Goal: Transaction & Acquisition: Purchase product/service

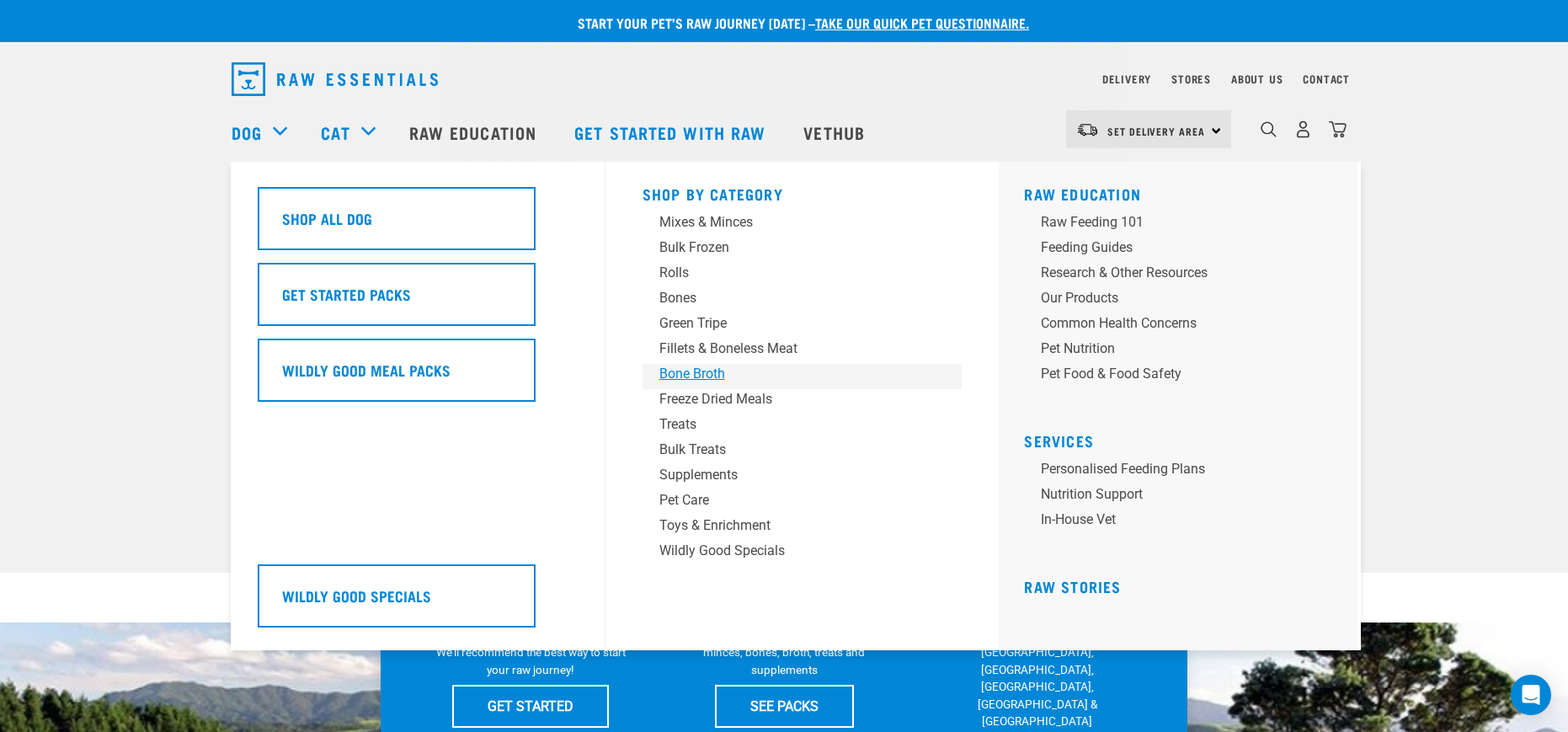
click at [703, 375] on div "Bone Broth" at bounding box center [791, 374] width 263 height 20
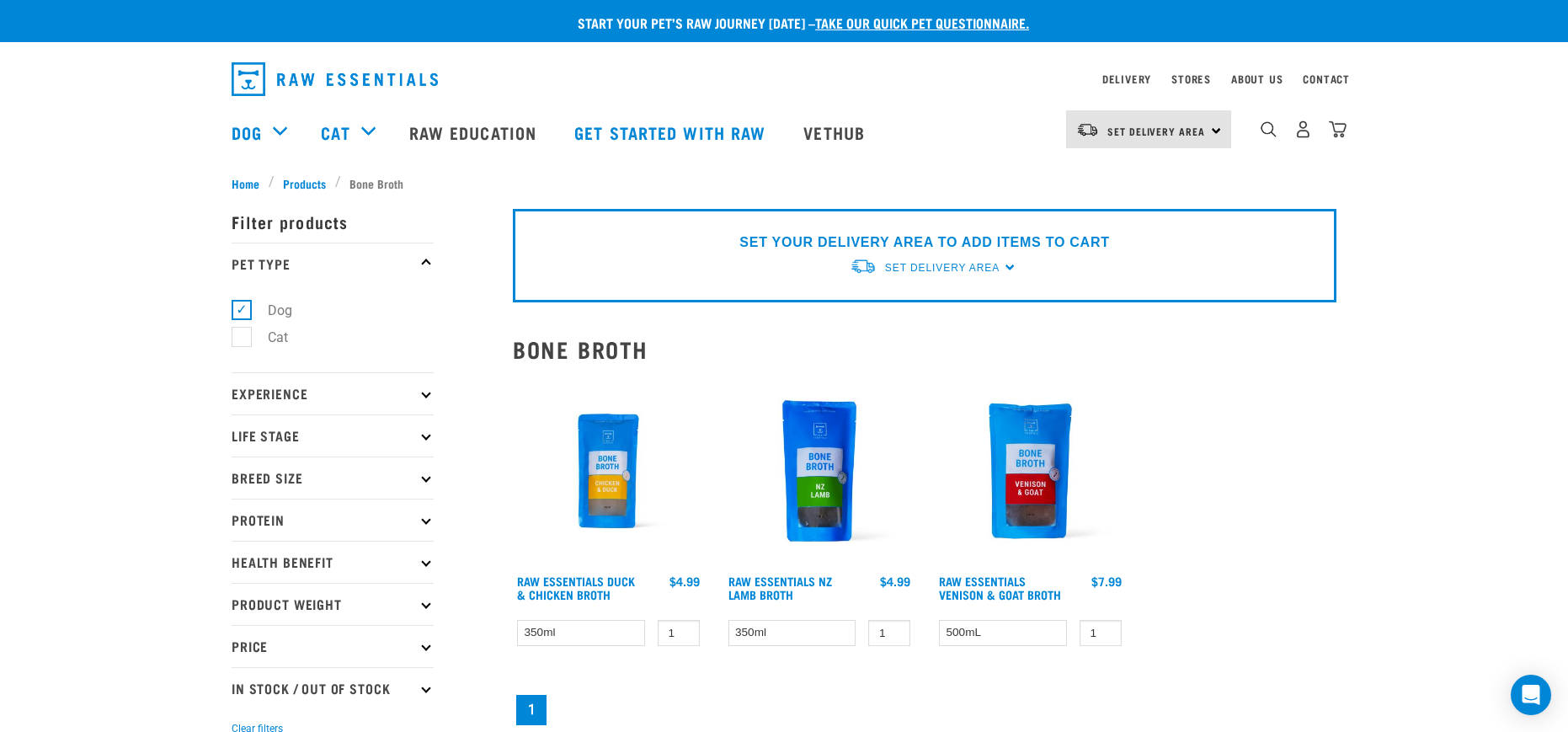
click at [600, 468] on img at bounding box center [608, 471] width 191 height 191
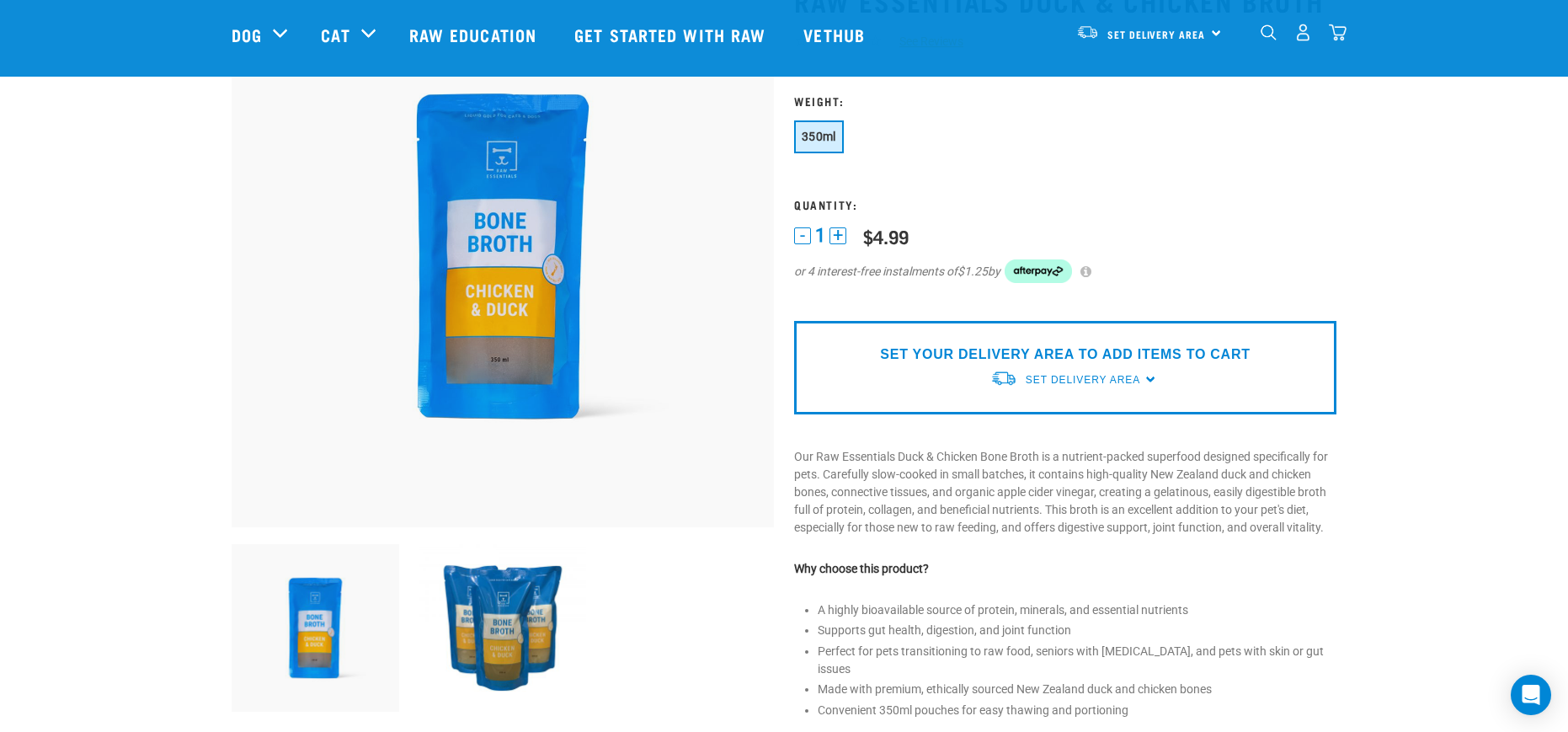
scroll to position [168, 0]
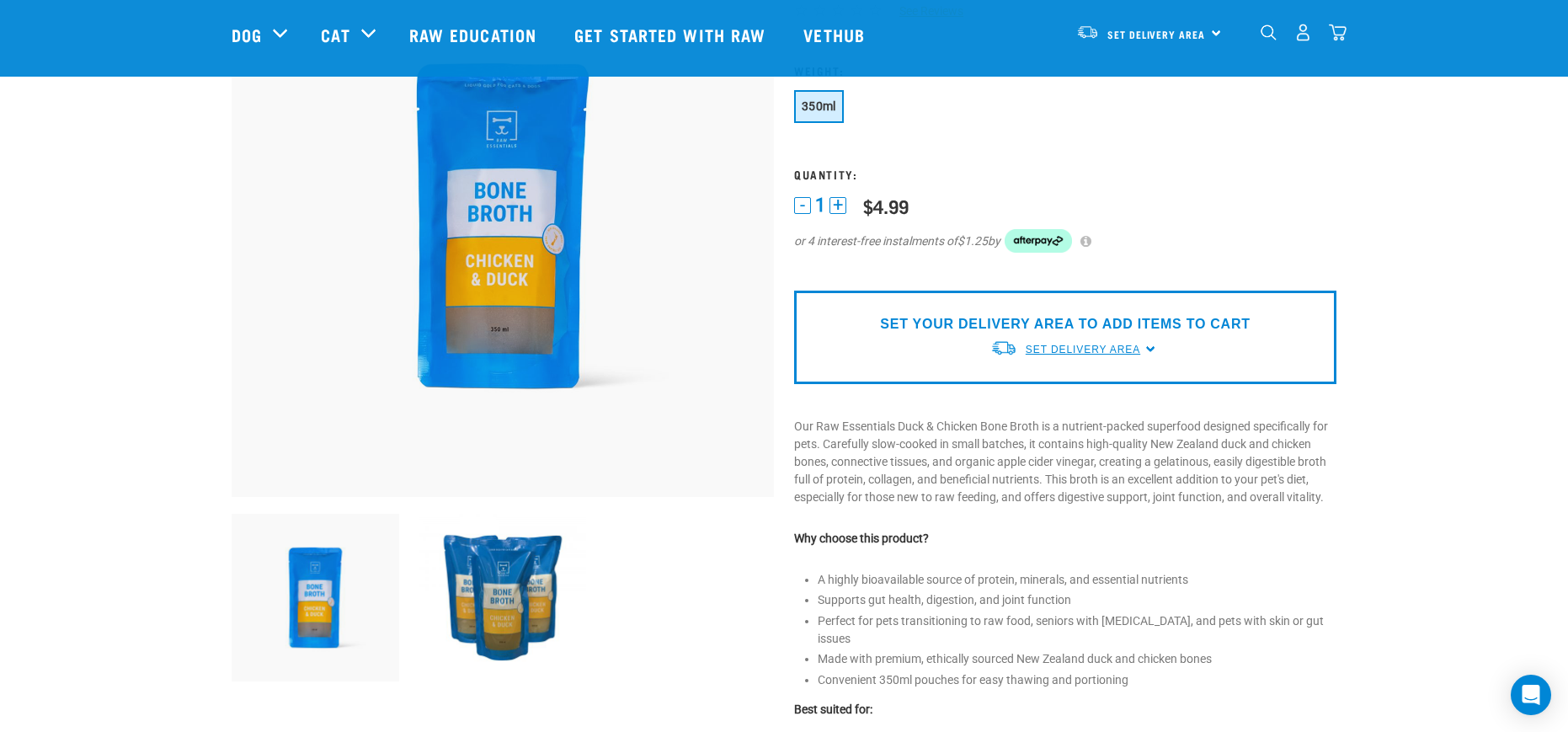
click at [1097, 352] on span "Set Delivery Area" at bounding box center [1083, 350] width 114 height 12
click at [1035, 416] on link "[GEOGRAPHIC_DATA]" at bounding box center [1073, 416] width 167 height 28
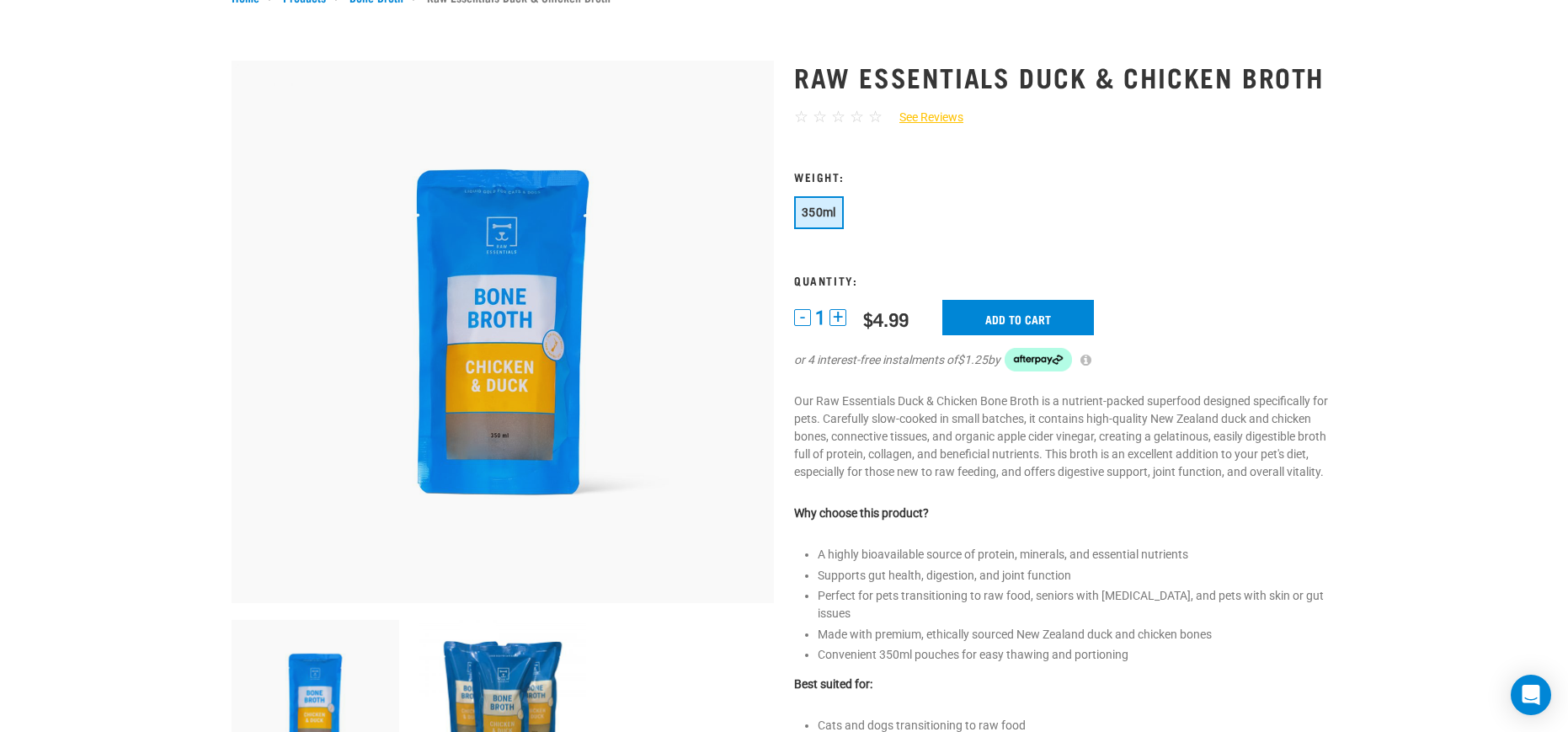
scroll to position [40, 0]
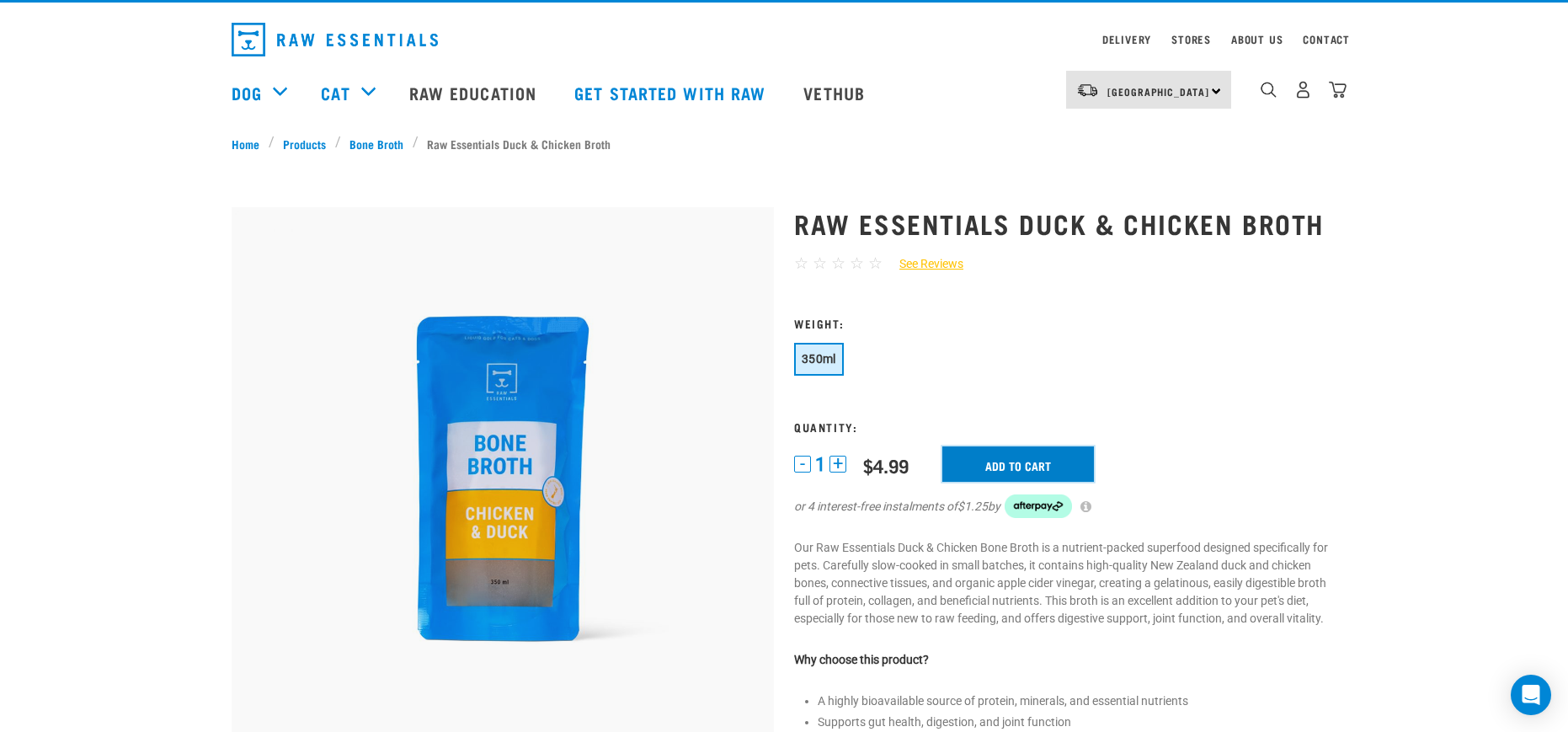
click at [1002, 460] on input "Add to cart" at bounding box center [1018, 464] width 152 height 36
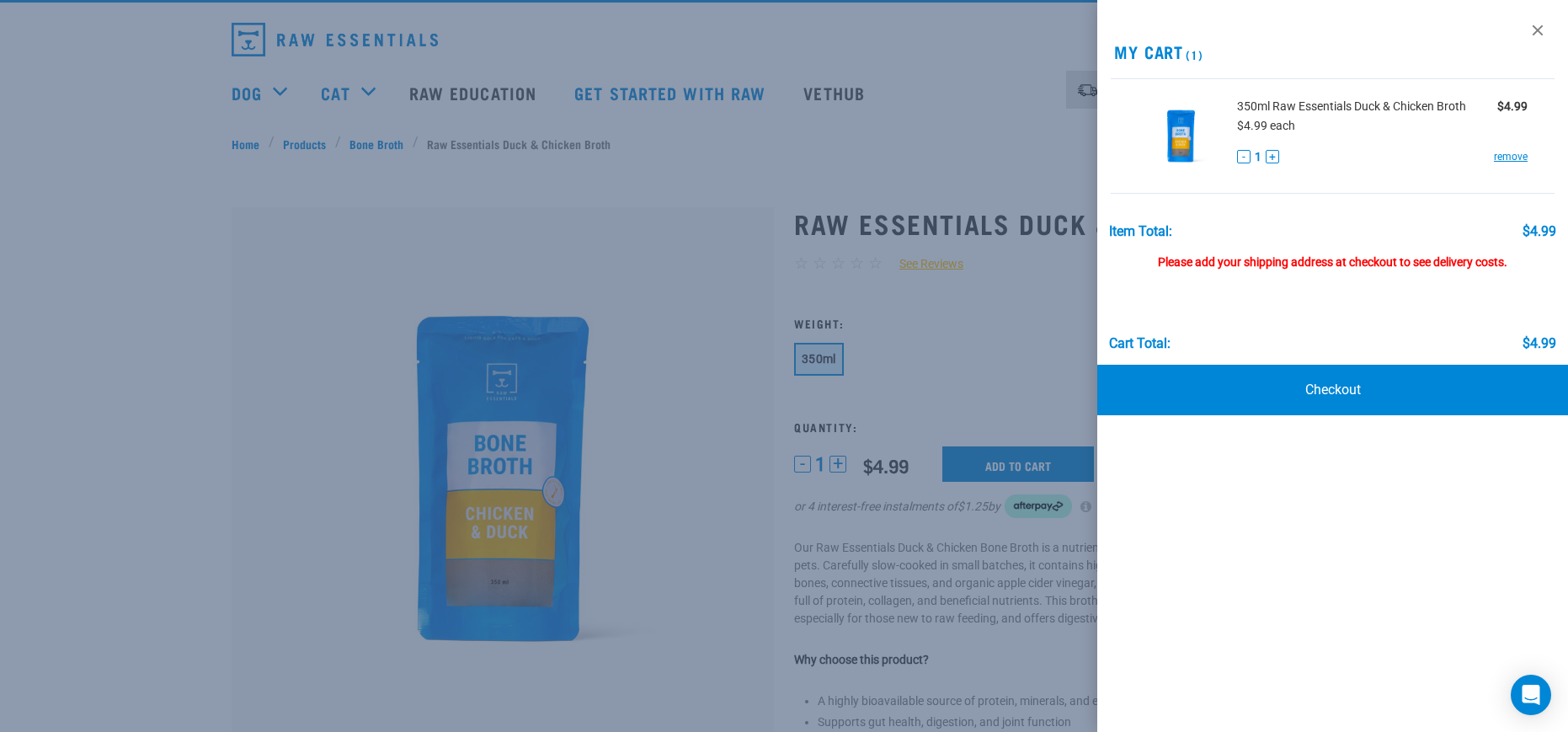
click at [776, 117] on div at bounding box center [784, 366] width 1568 height 732
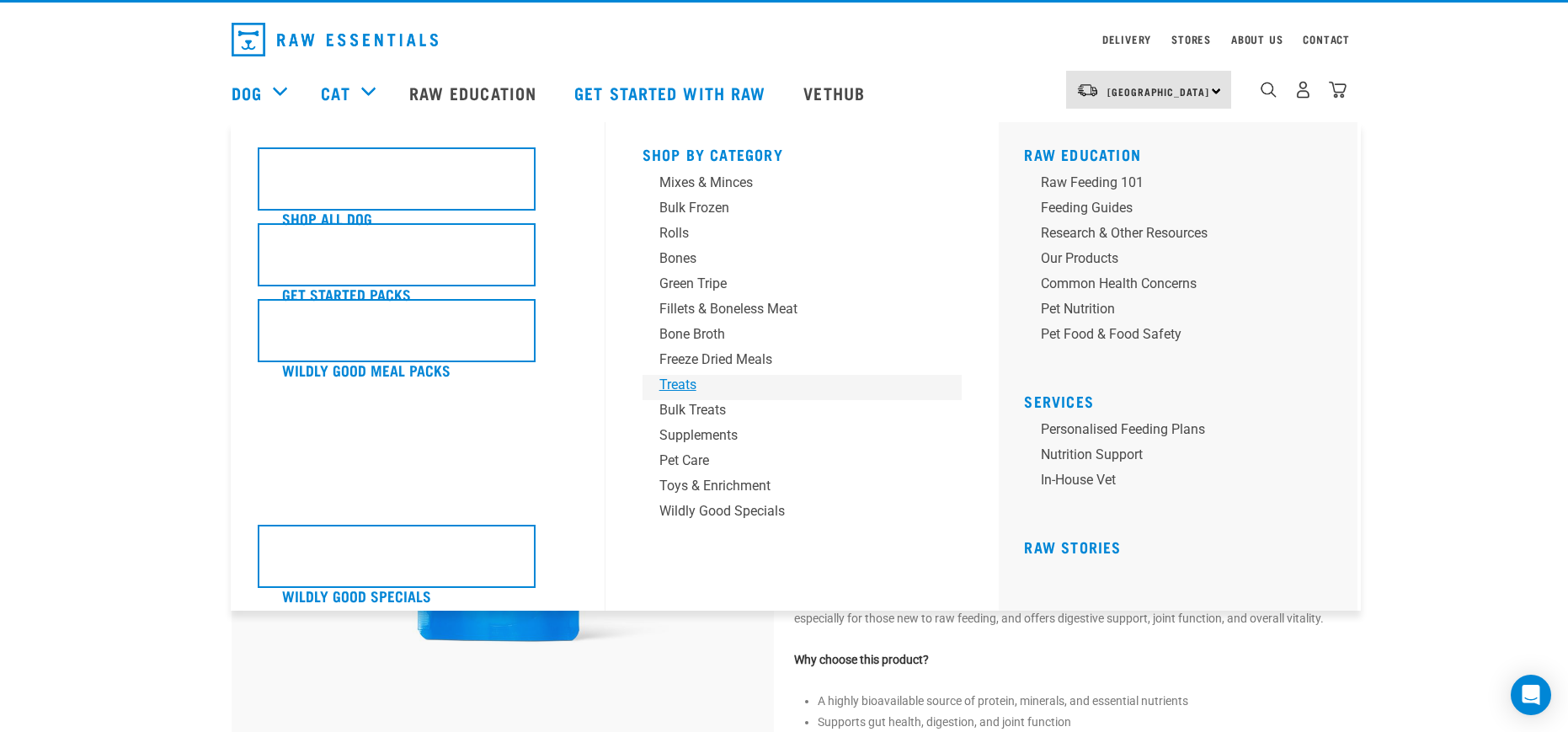
click at [684, 386] on div "Treats" at bounding box center [791, 384] width 263 height 20
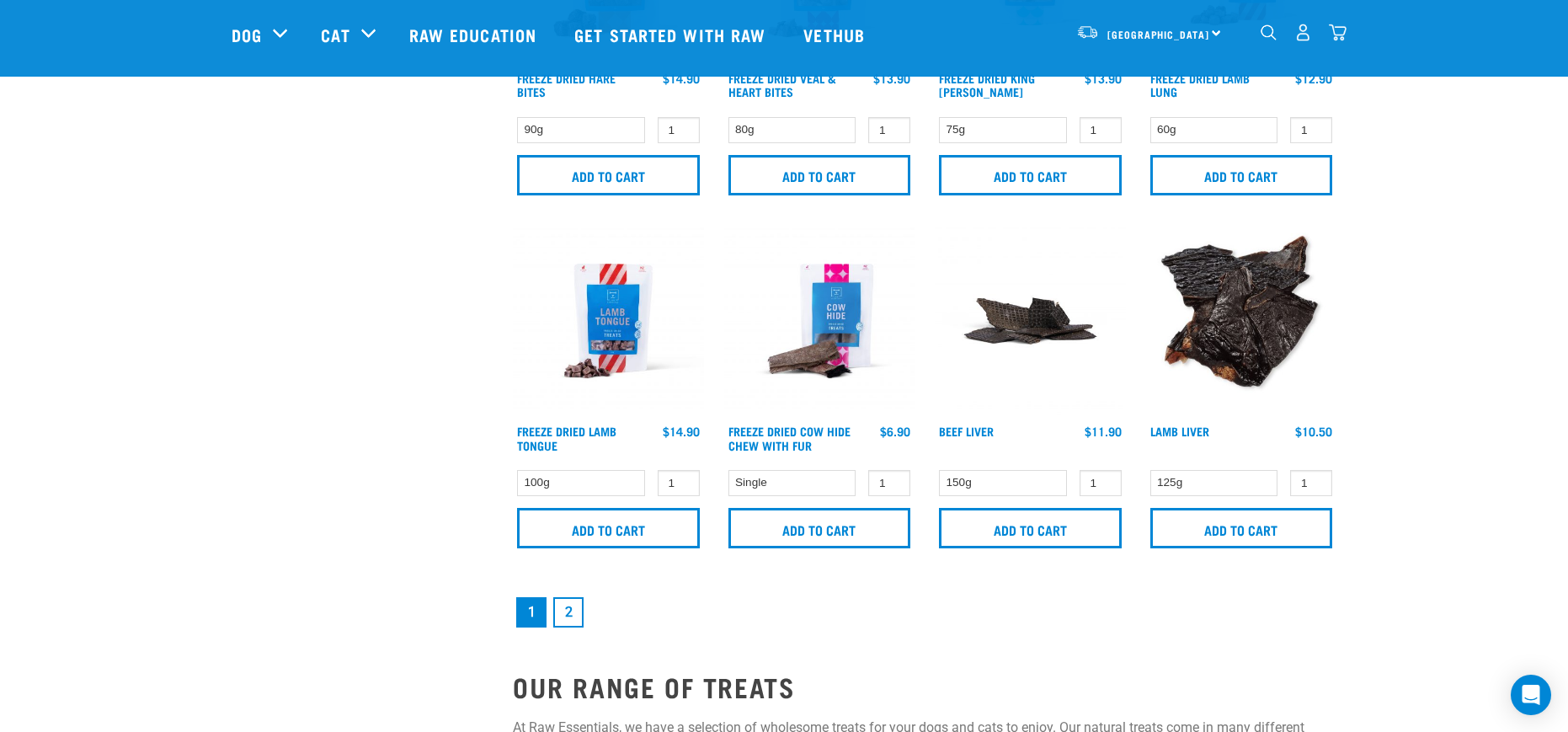
scroll to position [2527, 0]
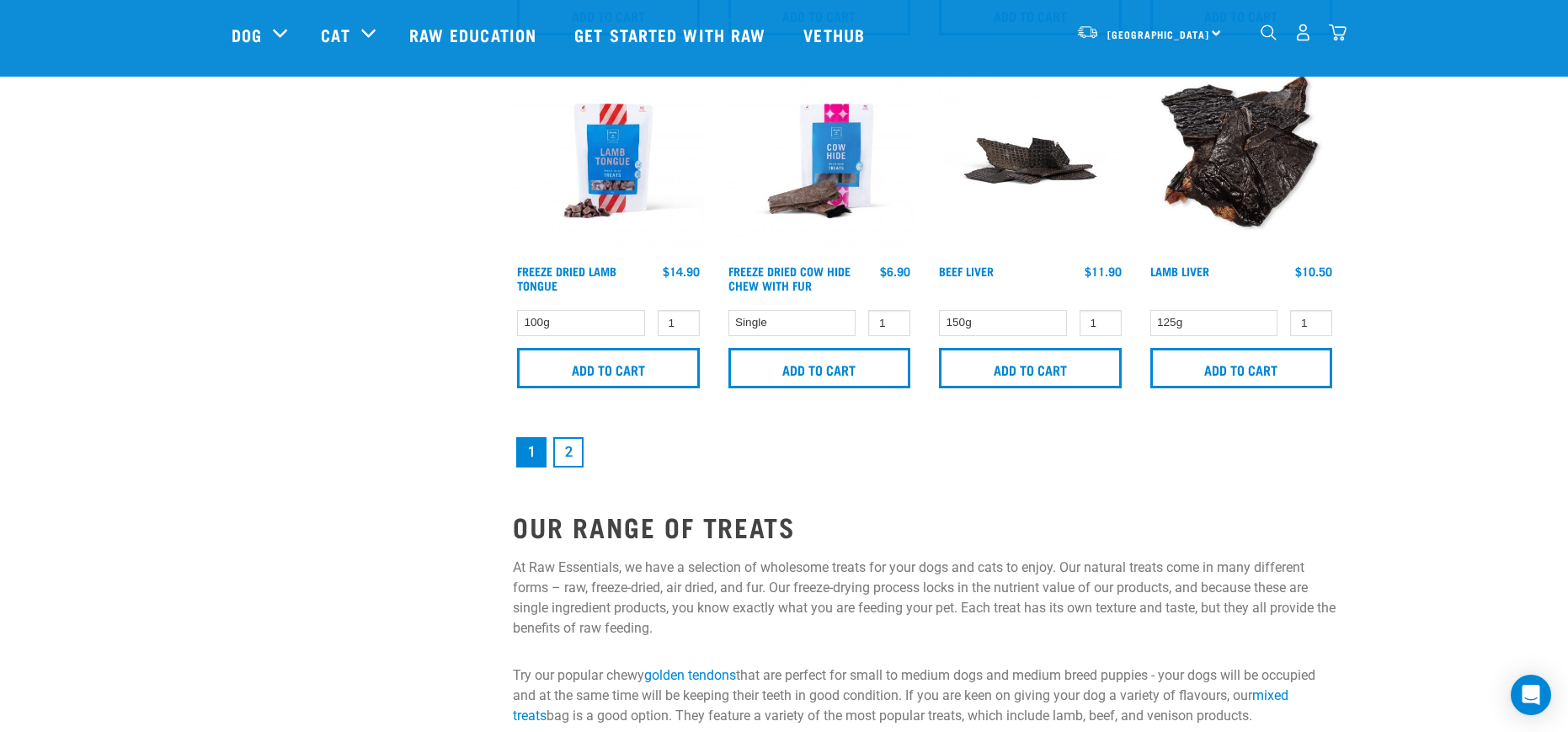
click at [563, 454] on link "2" at bounding box center [568, 452] width 30 height 30
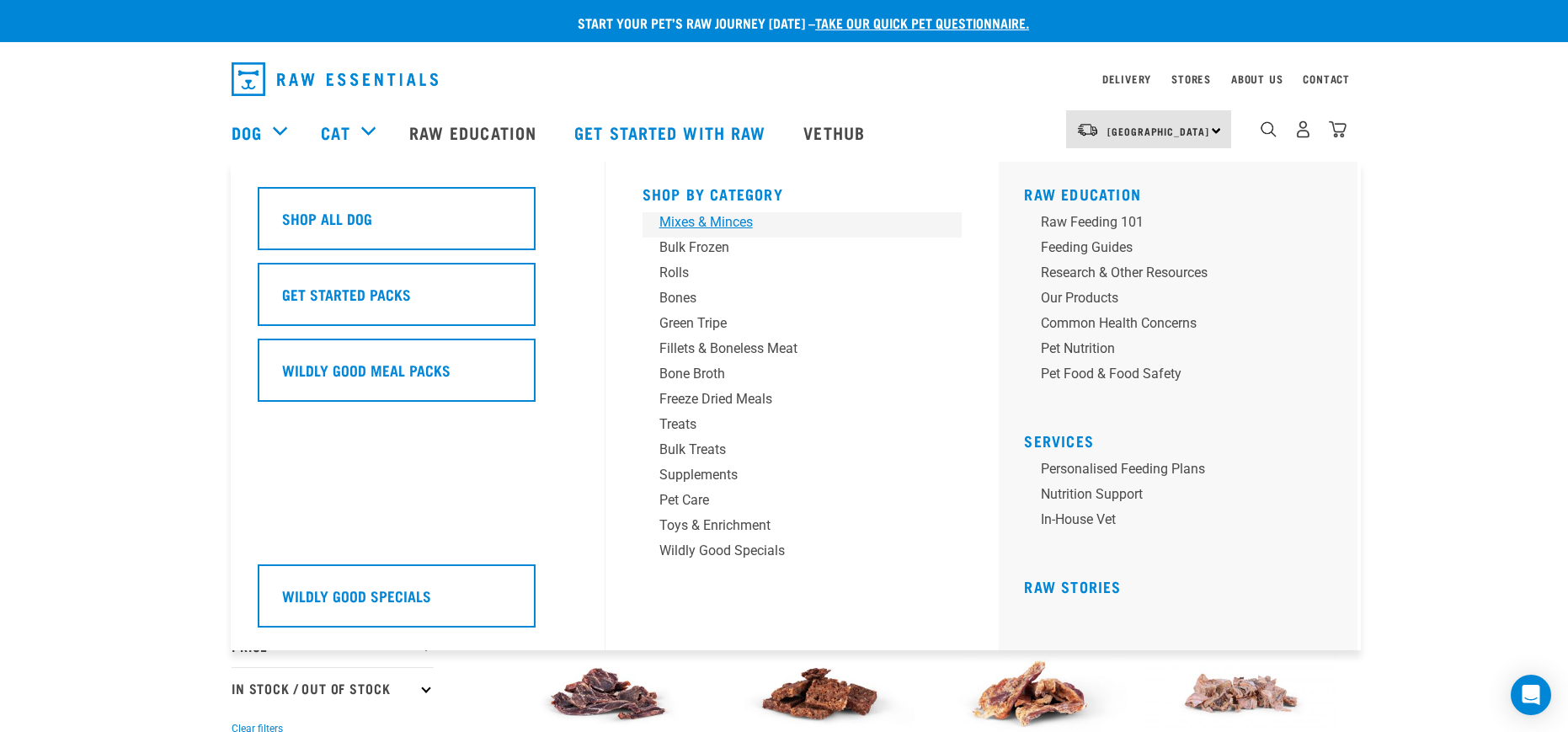
click at [689, 224] on div "Mixes & Minces" at bounding box center [791, 222] width 263 height 20
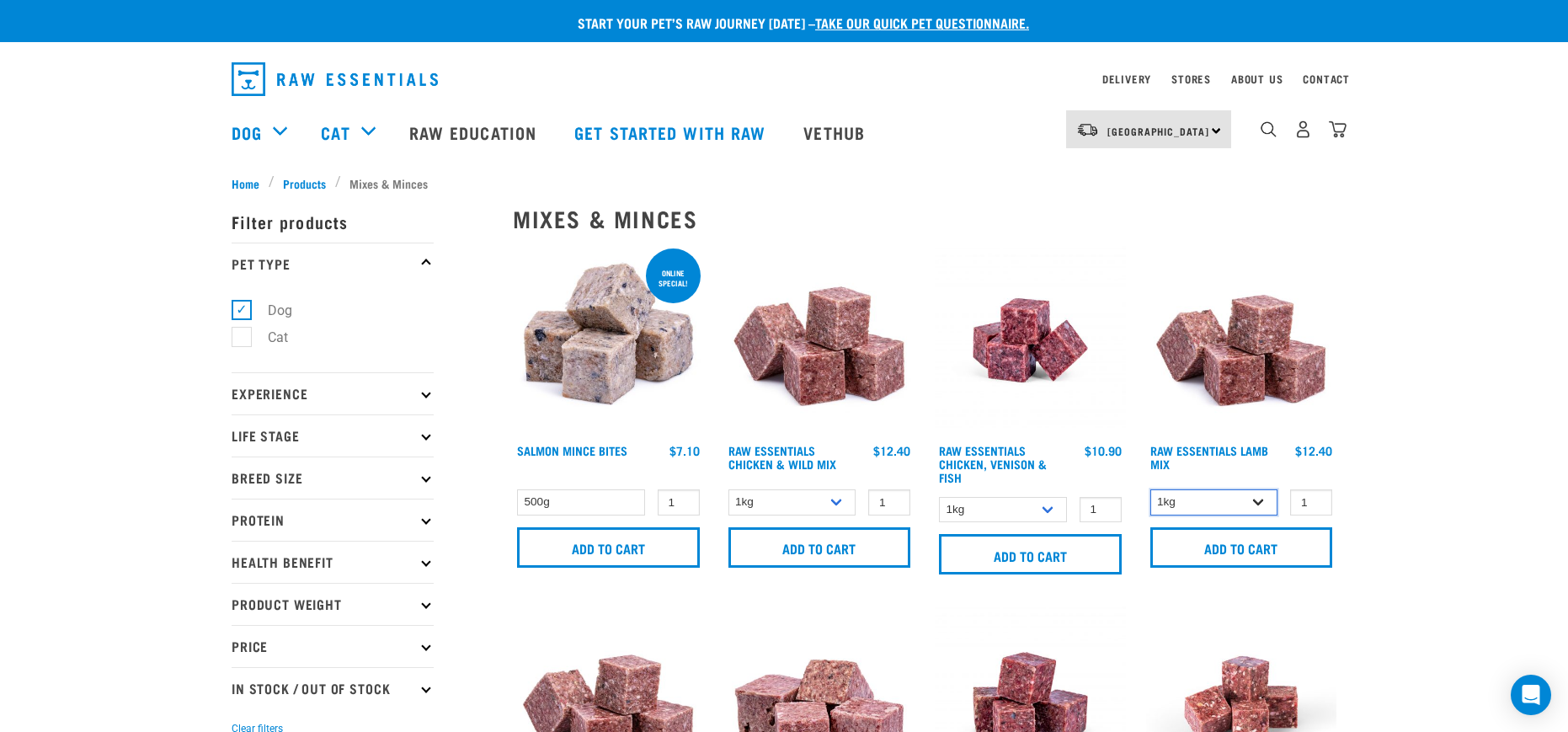
click at [1258, 500] on select "1kg 3kg Bulk (10kg)" at bounding box center [1214, 502] width 128 height 26
select select "24"
click at [1150, 489] on select "1kg 3kg Bulk (10kg)" at bounding box center [1214, 502] width 128 height 26
click at [1252, 546] on input "Add to cart" at bounding box center [1241, 547] width 183 height 41
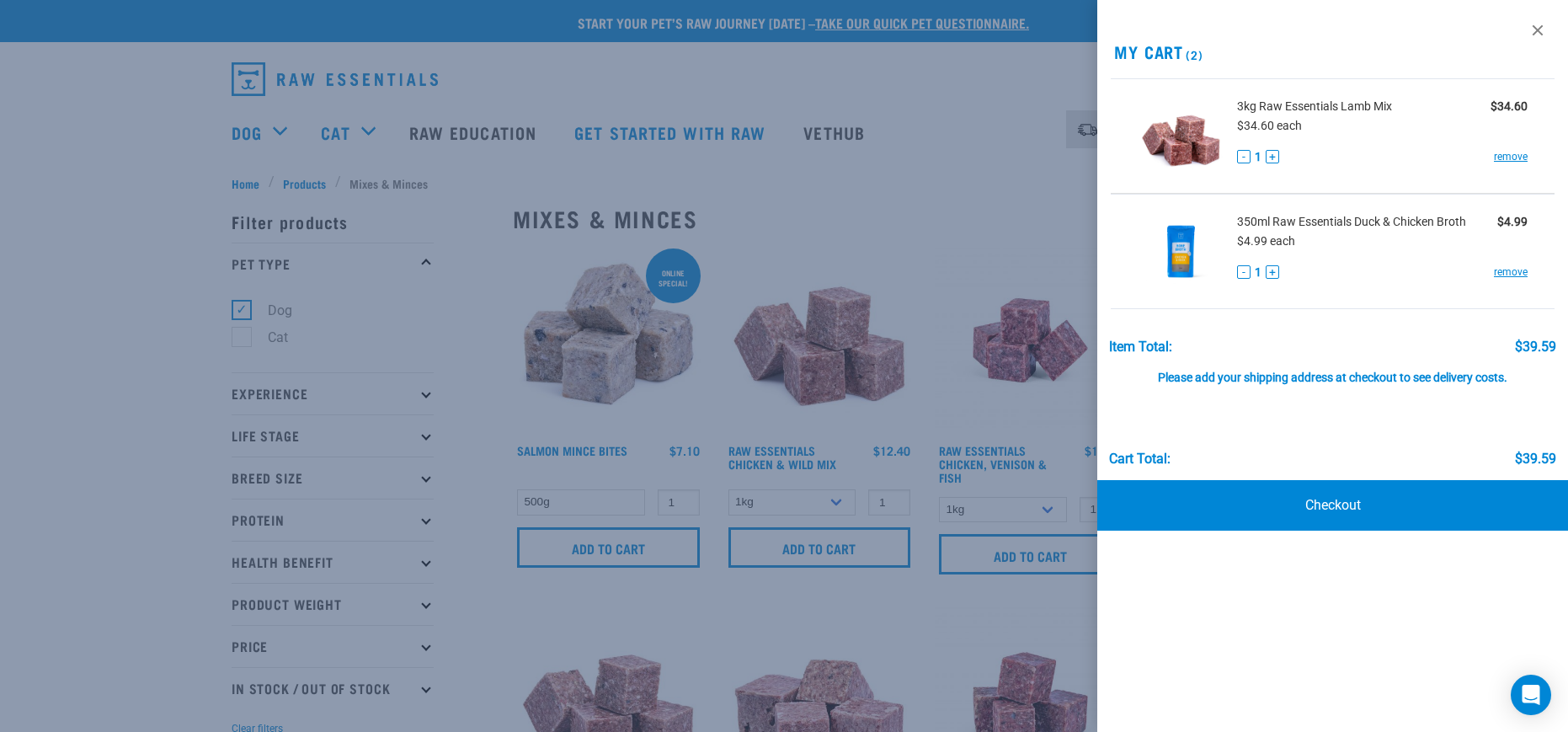
click at [978, 161] on div at bounding box center [784, 366] width 1568 height 732
